Goal: Communication & Community: Answer question/provide support

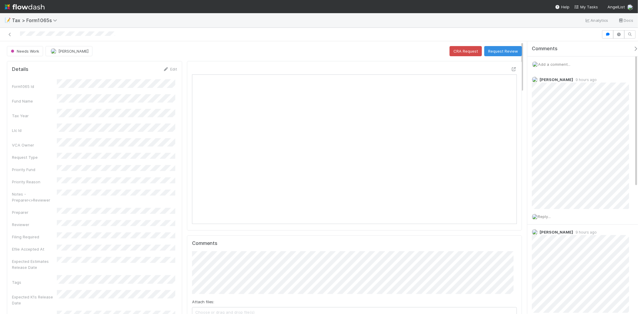
click at [560, 65] on span "Add a comment..." at bounding box center [554, 64] width 32 height 5
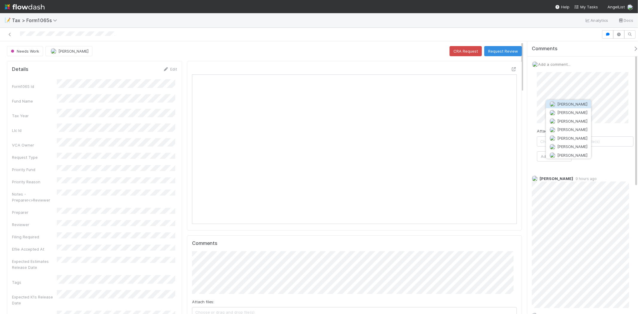
click at [569, 102] on span "[PERSON_NAME]" at bounding box center [572, 104] width 30 height 5
click at [542, 158] on button "Add Comment" at bounding box center [554, 156] width 35 height 10
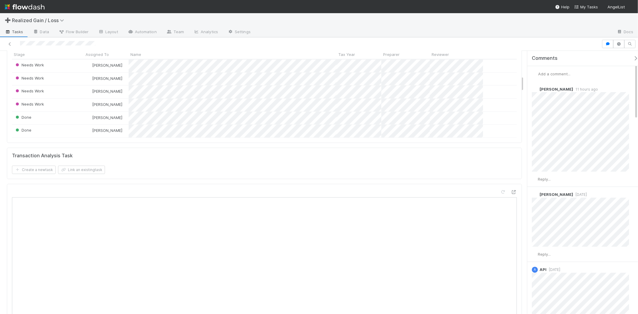
scroll to position [398, 0]
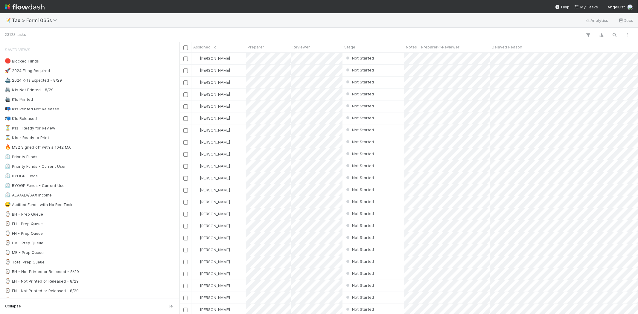
scroll to position [256, 453]
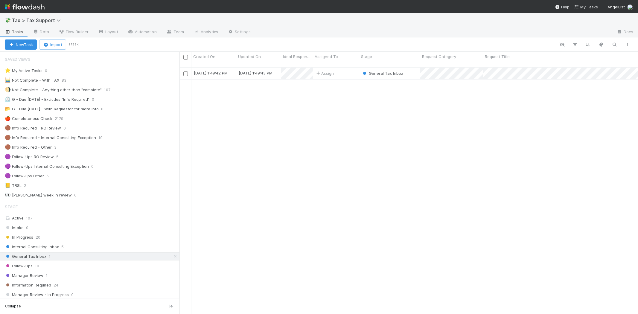
scroll to position [247, 453]
click at [350, 70] on div "Assign" at bounding box center [336, 74] width 46 height 12
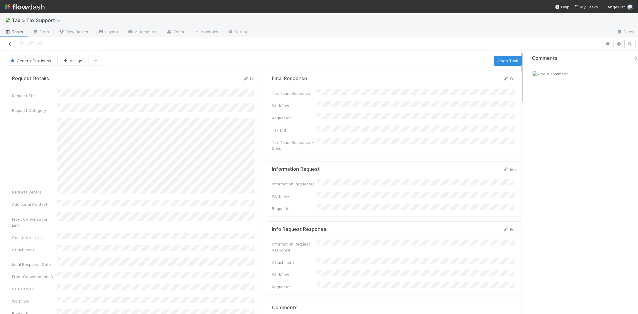
click at [10, 43] on icon at bounding box center [10, 44] width 6 height 4
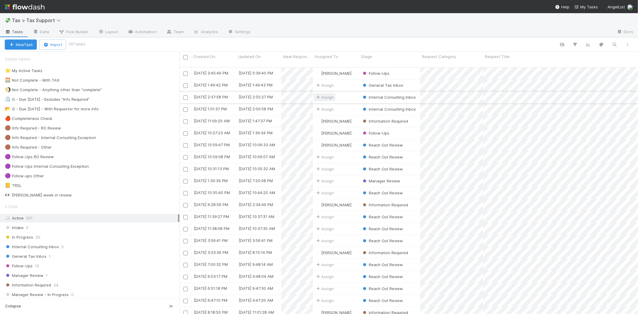
scroll to position [247, 453]
click at [49, 256] on div "General Tax Inbox 1" at bounding box center [92, 256] width 175 height 7
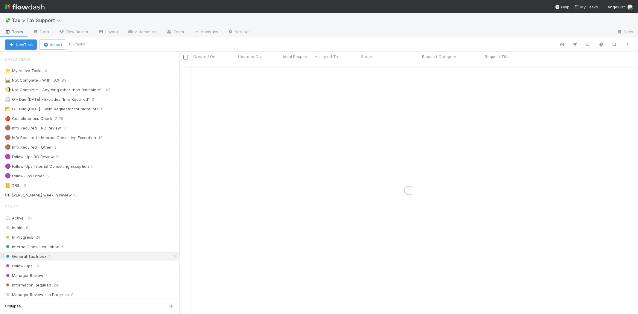
click at [49, 257] on span "1" at bounding box center [50, 256] width 2 height 7
click at [342, 73] on div "Assign" at bounding box center [336, 74] width 46 height 12
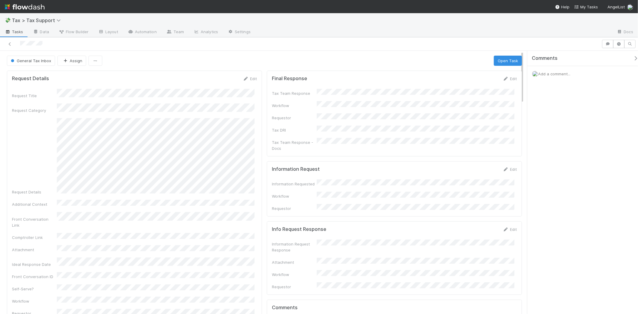
click at [11, 48] on div at bounding box center [300, 44] width 596 height 8
click at [11, 47] on div at bounding box center [300, 44] width 596 height 8
click at [10, 45] on icon at bounding box center [10, 44] width 6 height 4
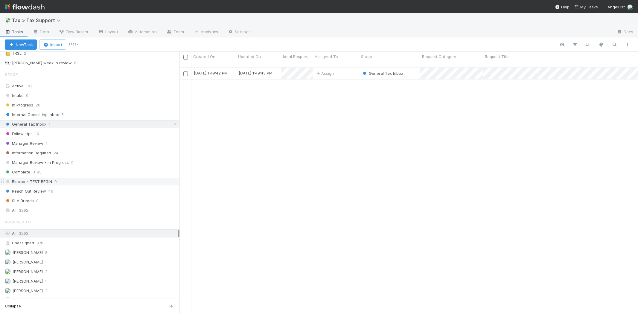
scroll to position [166, 0]
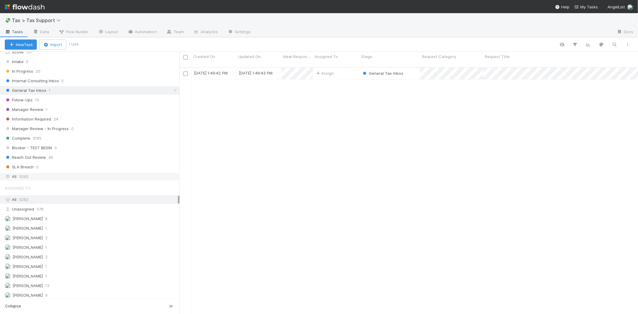
click at [33, 178] on div "All 3292" at bounding box center [91, 176] width 173 height 7
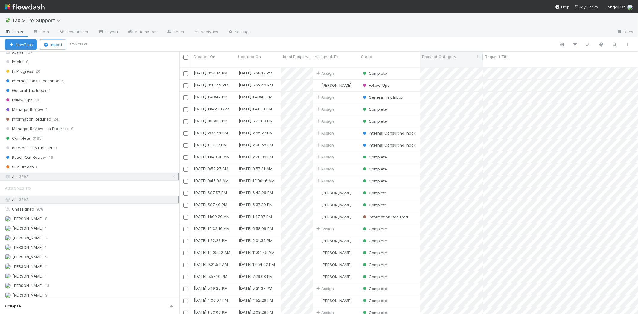
scroll to position [247, 453]
click at [439, 54] on span "Request Category" at bounding box center [439, 57] width 34 height 6
click at [460, 40] on div "Sort A → Z Sort Z → A Hide Edit field Delete field" at bounding box center [319, 157] width 638 height 314
click at [576, 45] on icon "button" at bounding box center [575, 44] width 6 height 5
click at [520, 60] on button "Add Filter" at bounding box center [483, 62] width 179 height 9
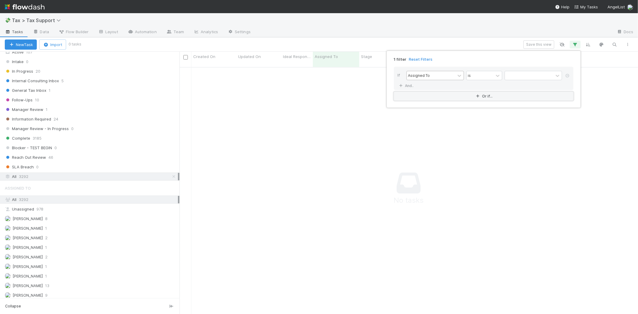
scroll to position [242, 448]
click at [431, 74] on div "Assigned To" at bounding box center [430, 75] width 48 height 9
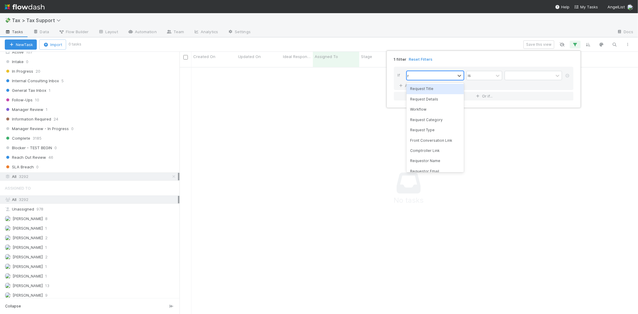
type input "re"
click at [434, 108] on div "Request Category" at bounding box center [434, 109] width 57 height 10
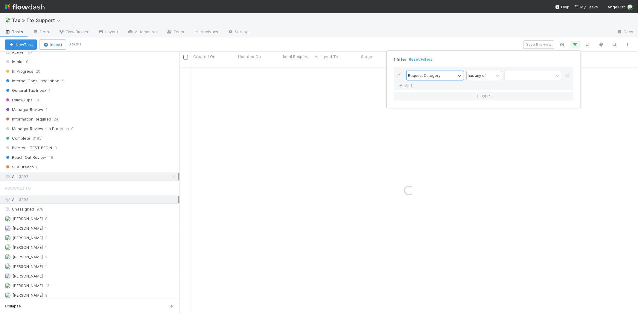
click at [488, 75] on div "has any of" at bounding box center [479, 75] width 27 height 9
drag, startPoint x: 509, startPoint y: 63, endPoint x: 520, endPoint y: 73, distance: 14.4
click at [516, 69] on div "If Request Category option is exactly focused, 3 of 6. 6 results available. Use…" at bounding box center [483, 83] width 189 height 43
click at [520, 73] on div at bounding box center [529, 75] width 48 height 9
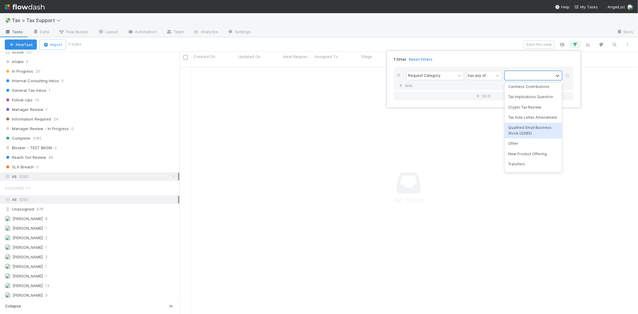
scroll to position [66, 0]
click at [531, 136] on div "Transfers" at bounding box center [532, 131] width 57 height 10
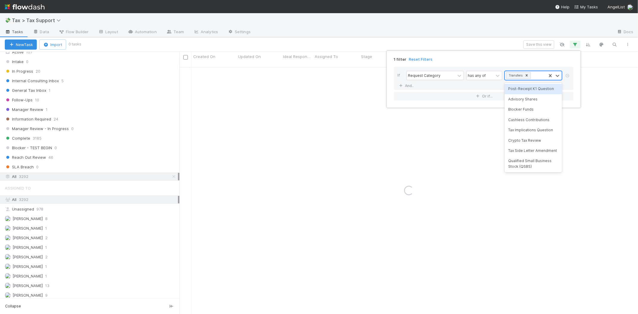
click at [540, 77] on div "Transfers" at bounding box center [525, 75] width 41 height 9
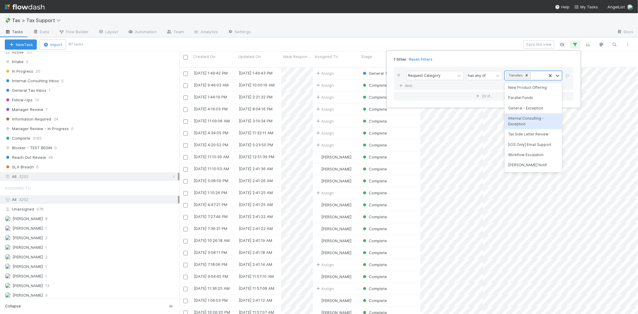
scroll to position [247, 453]
click at [482, 25] on div "1 filter Reset Filters If Request Category has any of option Transfers, selecte…" at bounding box center [319, 157] width 638 height 314
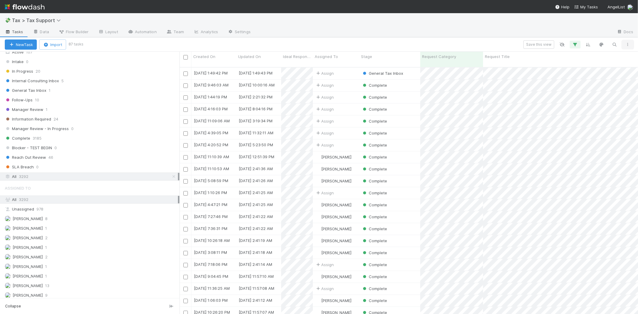
click at [626, 45] on icon "button" at bounding box center [627, 45] width 6 height 4
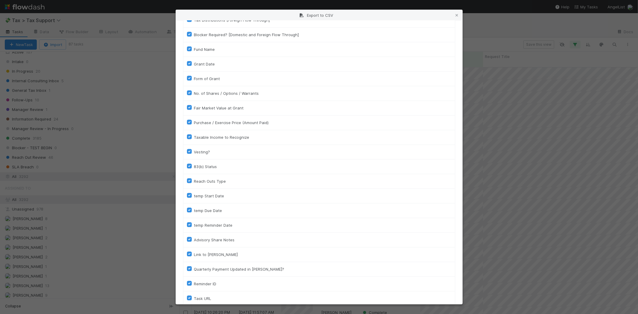
scroll to position [1245, 0]
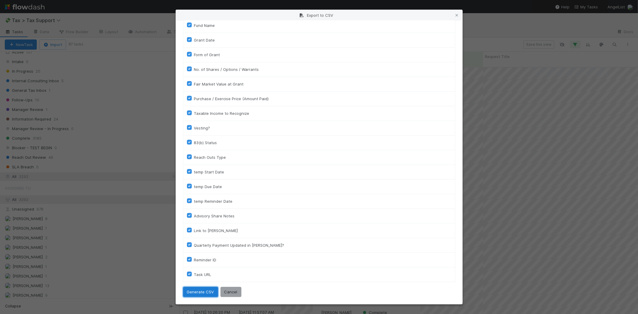
click at [199, 291] on button "Generate CSV" at bounding box center [200, 292] width 35 height 10
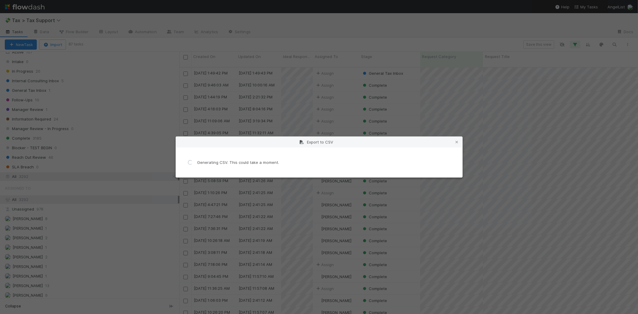
scroll to position [0, 0]
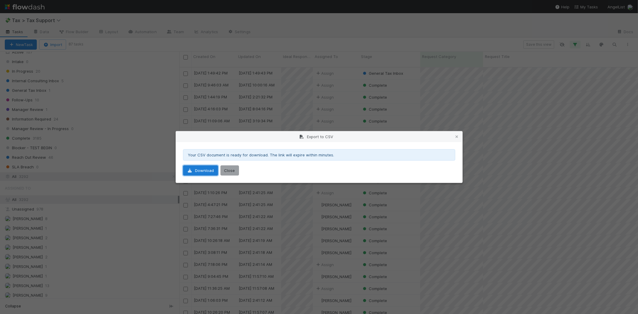
click at [214, 169] on link "Download" at bounding box center [200, 170] width 35 height 10
click at [69, 96] on div "Export to CSV Your CSV document is ready for download. The link will expire wit…" at bounding box center [319, 157] width 638 height 314
click at [108, 175] on div "Export to CSV Your CSV document is ready for download. The link will expire wit…" at bounding box center [319, 157] width 638 height 314
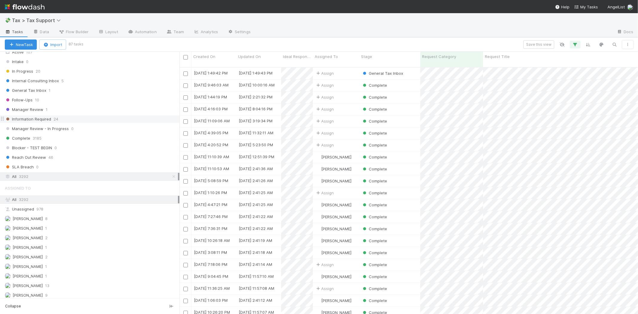
scroll to position [66, 0]
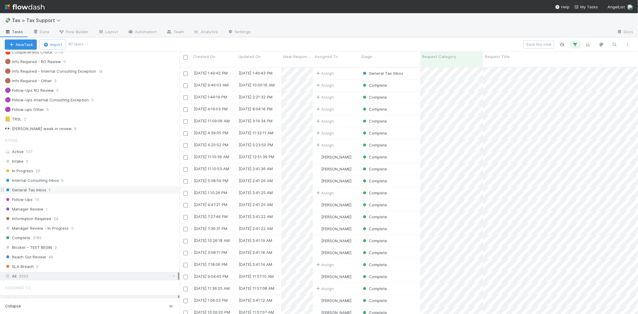
click at [40, 193] on span "General Tax Inbox" at bounding box center [26, 189] width 42 height 7
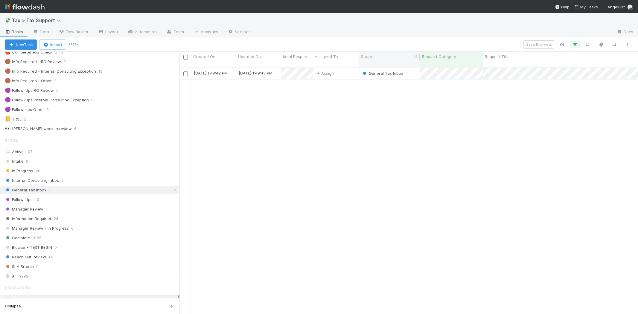
scroll to position [247, 453]
click at [413, 68] on div "General Tax Inbox" at bounding box center [389, 74] width 61 height 12
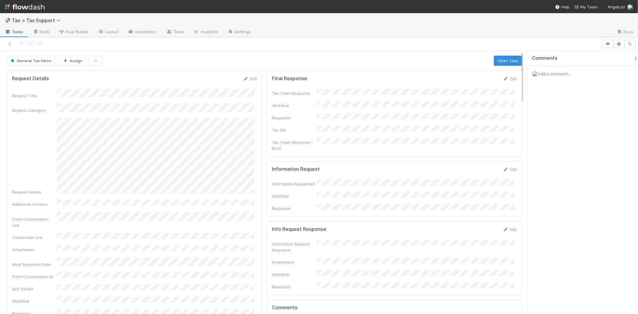
click at [560, 75] on span "Add a comment..." at bounding box center [554, 73] width 32 height 5
click at [576, 152] on span "Choose or drag and drop file(s)" at bounding box center [585, 151] width 96 height 10
click at [566, 168] on button "Add Comment" at bounding box center [554, 166] width 35 height 10
click at [504, 79] on link "Edit" at bounding box center [509, 78] width 14 height 5
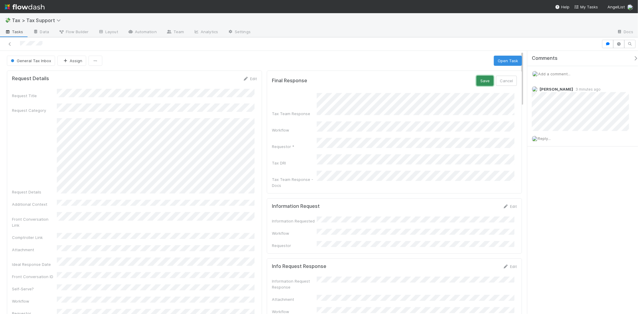
click at [482, 80] on button "Save" at bounding box center [484, 81] width 17 height 10
click at [33, 60] on span "General Tax Inbox" at bounding box center [31, 60] width 42 height 5
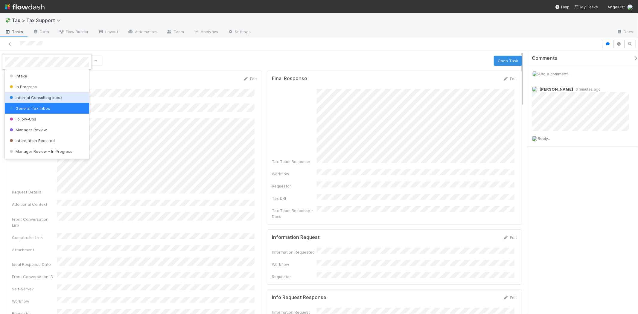
scroll to position [42, 0]
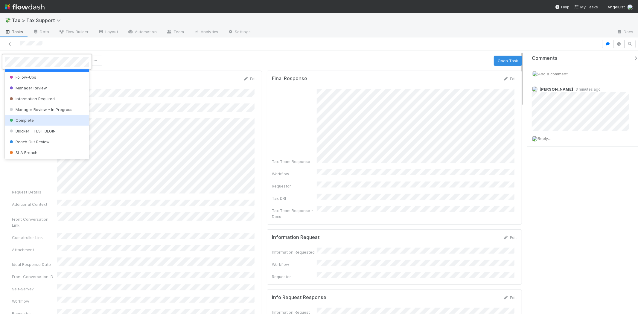
click at [40, 123] on div "Complete" at bounding box center [47, 120] width 84 height 11
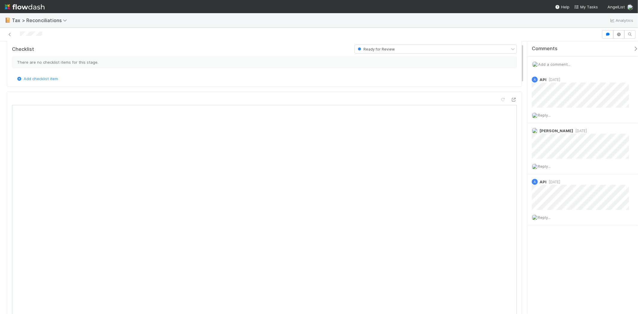
scroll to position [133, 0]
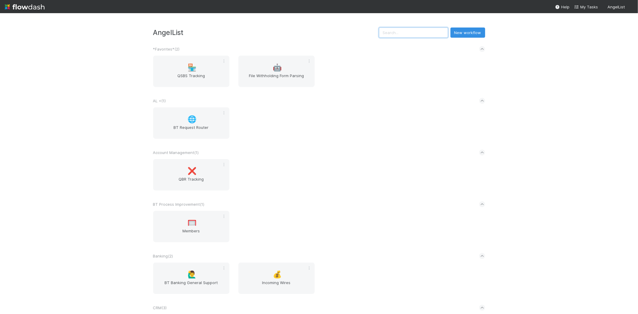
click at [433, 29] on input "text" at bounding box center [413, 32] width 69 height 10
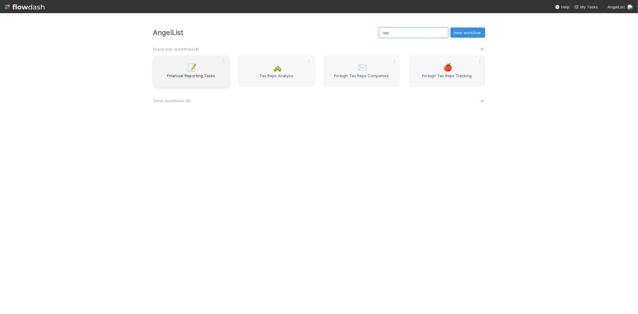
type input "rep"
click at [201, 81] on span "Financial Reporting Tasks" at bounding box center [190, 79] width 71 height 12
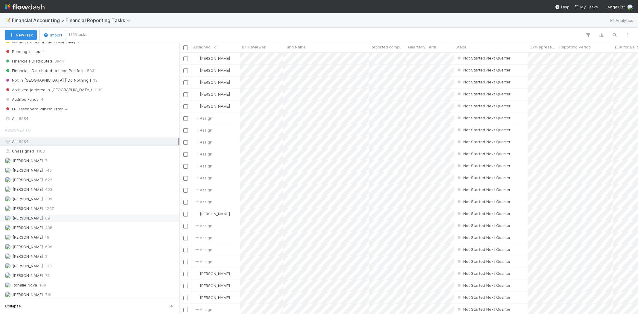
scroll to position [199, 0]
click at [43, 114] on div "All 6984" at bounding box center [91, 116] width 173 height 7
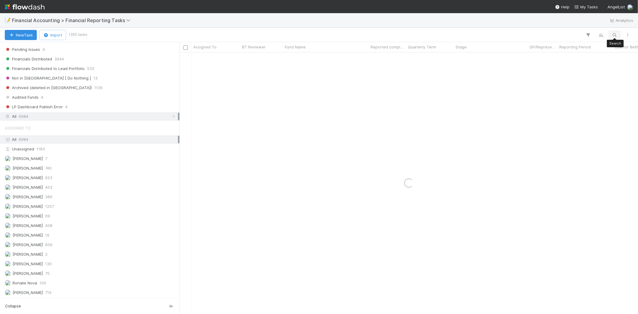
click at [613, 32] on icon "button" at bounding box center [614, 34] width 6 height 5
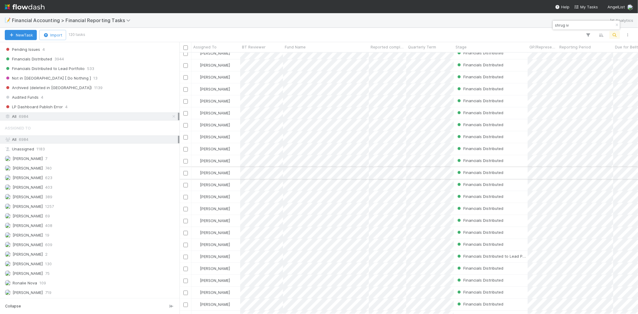
type input "shrug iv"
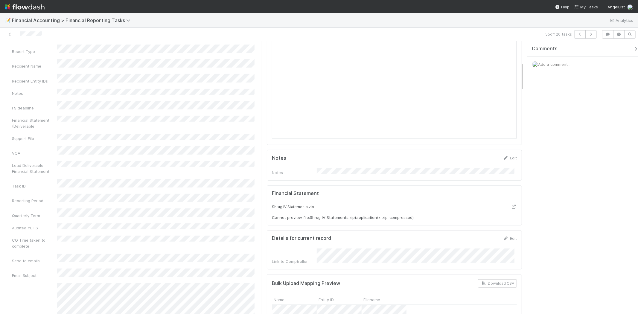
click at [356, 237] on form "Details for current record Edit Link to Comptroller" at bounding box center [394, 249] width 245 height 29
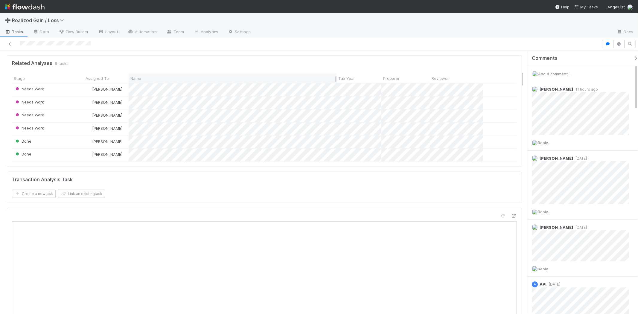
scroll to position [299, 0]
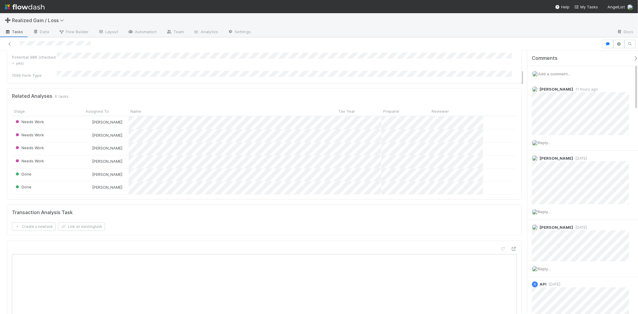
click at [555, 74] on span "Add a comment..." at bounding box center [554, 73] width 32 height 5
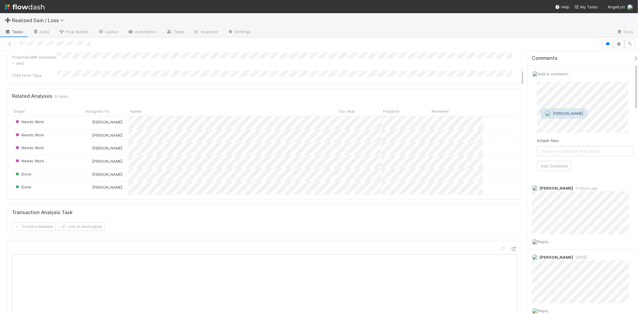
click at [563, 111] on button "[PERSON_NAME]" at bounding box center [563, 113] width 45 height 8
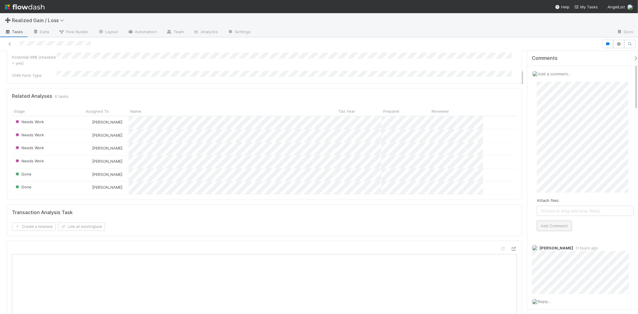
click at [566, 224] on button "Add Comment" at bounding box center [554, 226] width 35 height 10
